Goal: Find specific page/section: Find specific page/section

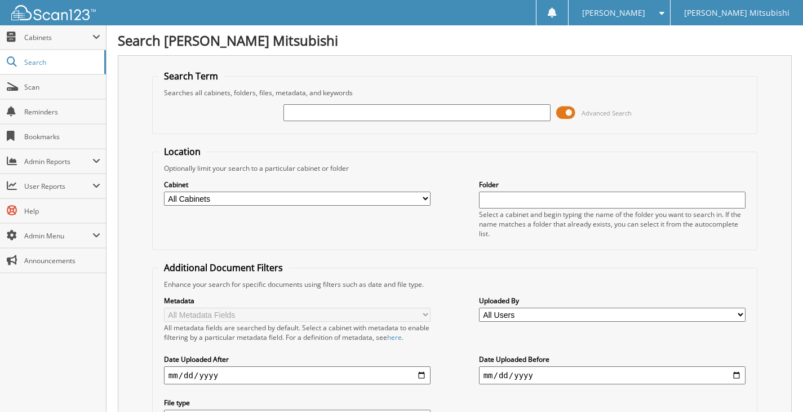
click at [396, 114] on input "text" at bounding box center [416, 112] width 267 height 17
type input "1045539"
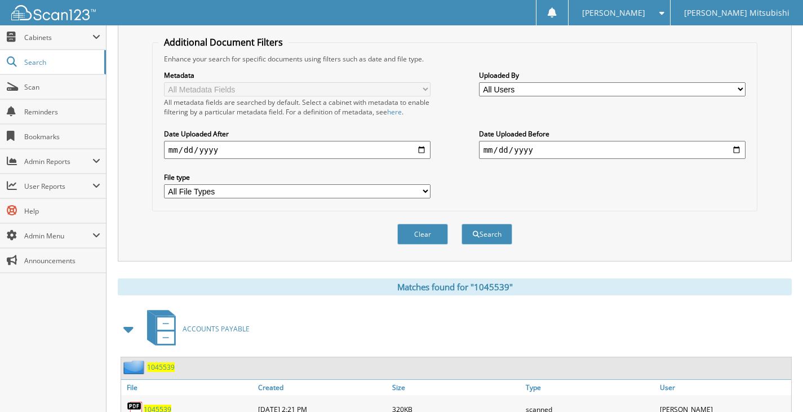
scroll to position [296, 0]
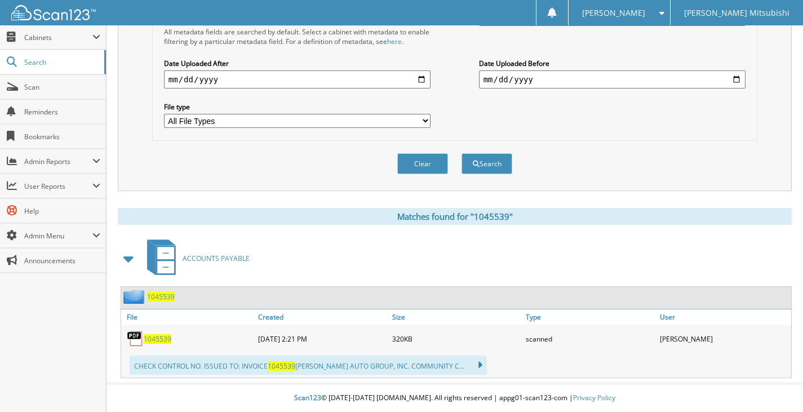
click at [163, 298] on span "1045539" at bounding box center [161, 297] width 28 height 10
